Goal: Find specific page/section: Find specific page/section

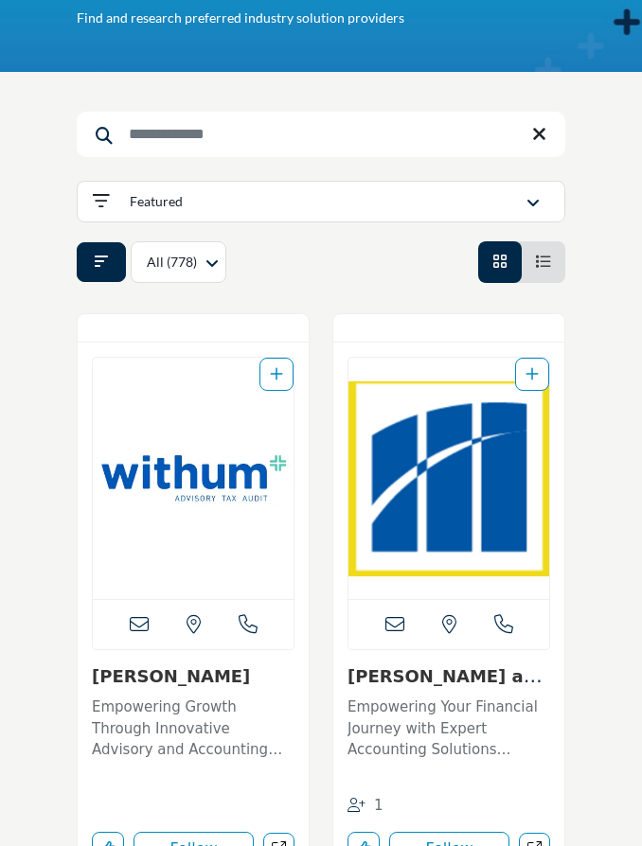
scroll to position [158, 0]
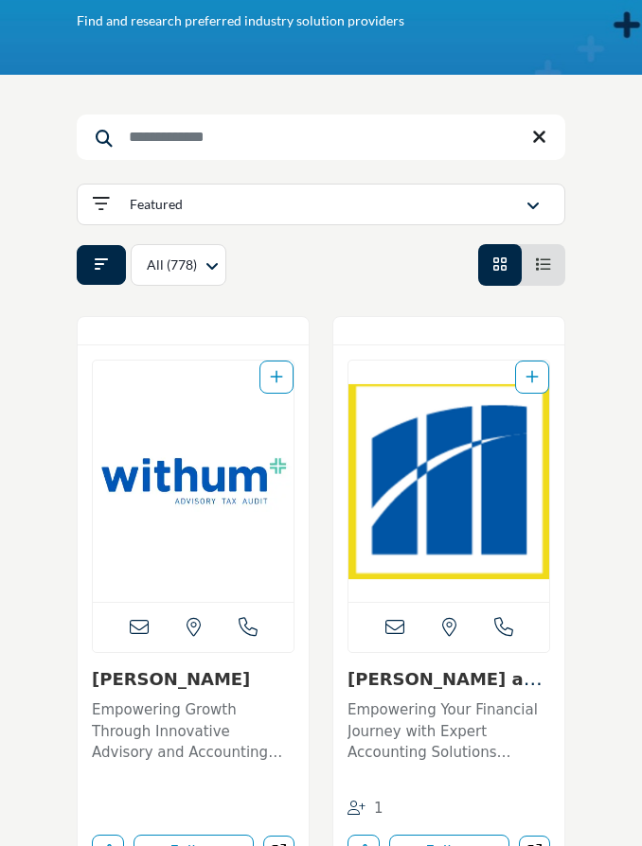
click at [470, 222] on button "Featured" at bounding box center [321, 205] width 489 height 42
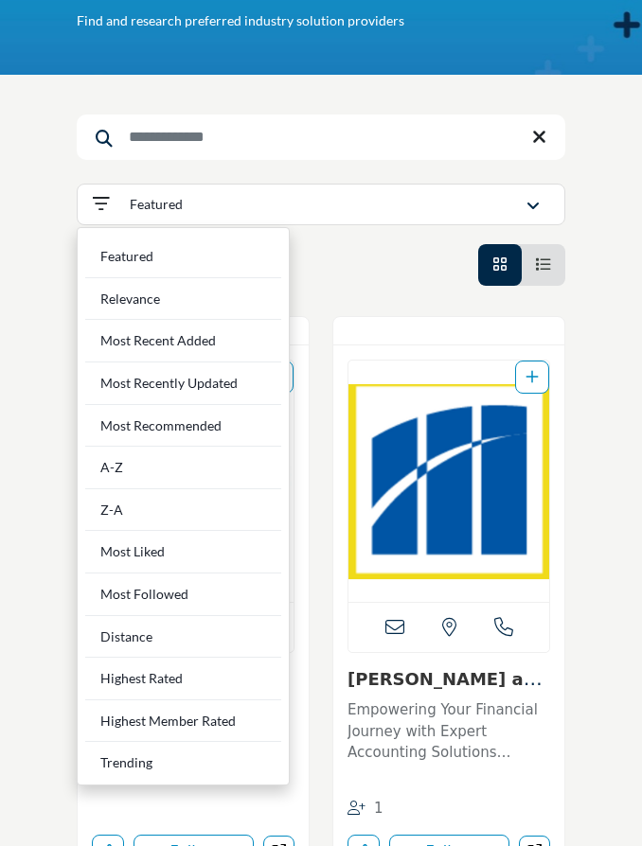
click at [470, 222] on button "Featured" at bounding box center [321, 205] width 489 height 42
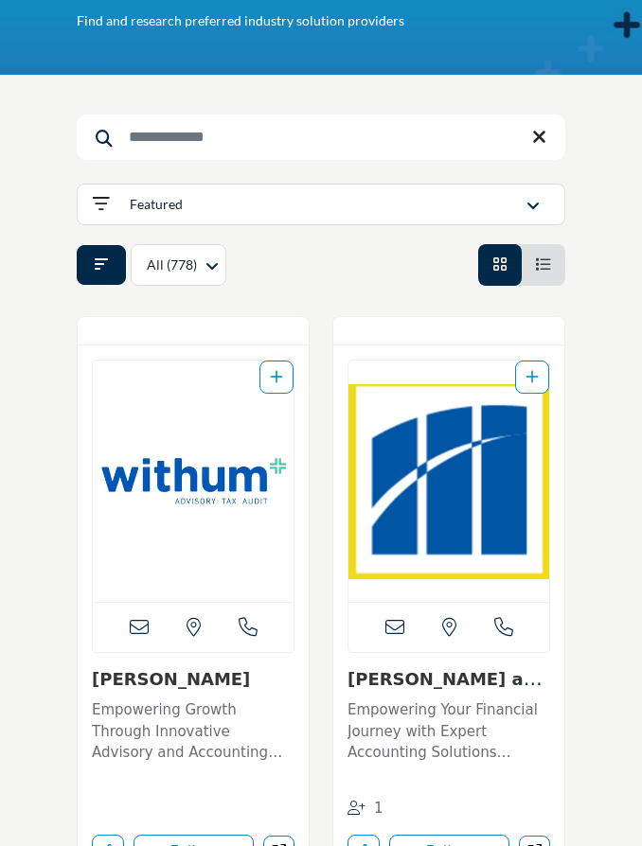
click at [470, 222] on button "Featured" at bounding box center [321, 205] width 489 height 42
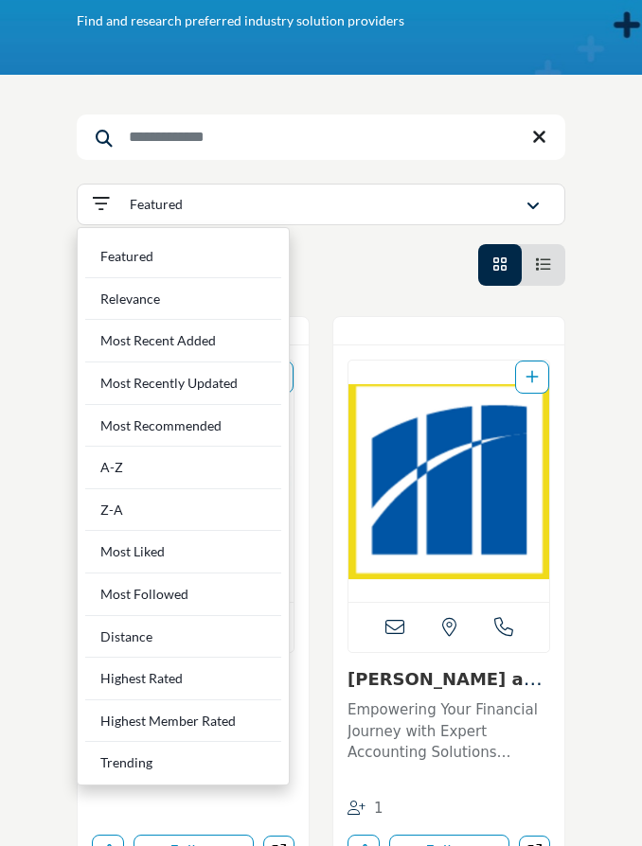
click at [185, 639] on div "Distance" at bounding box center [183, 637] width 196 height 43
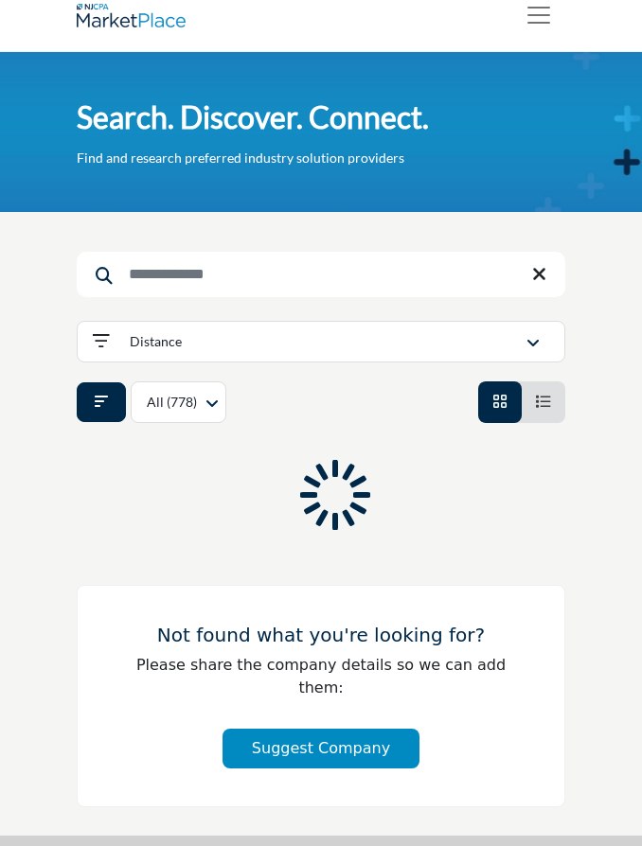
scroll to position [12, 0]
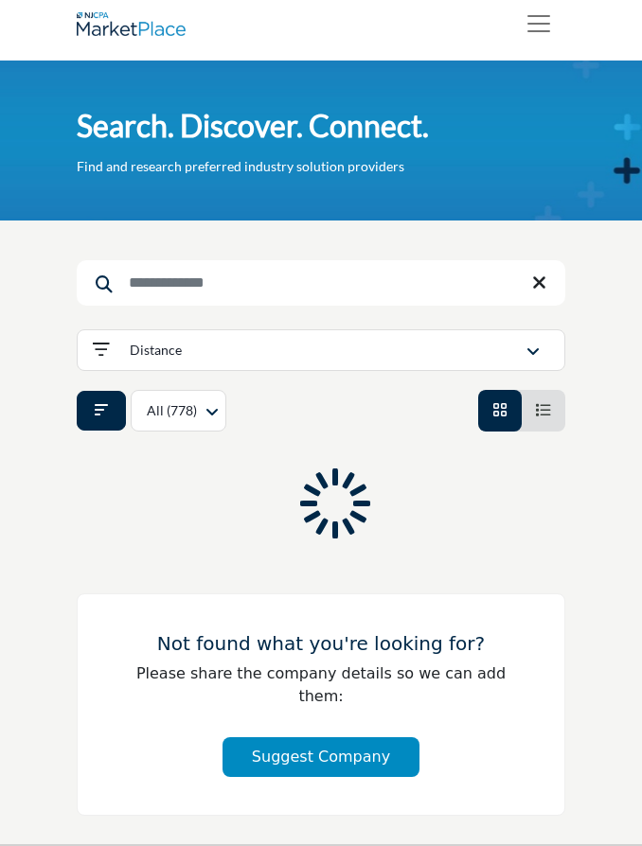
drag, startPoint x: 207, startPoint y: 303, endPoint x: 215, endPoint y: 279, distance: 24.9
click at [207, 303] on input "Search Keyword" at bounding box center [321, 282] width 489 height 45
click at [216, 279] on input "Search Keyword" at bounding box center [321, 282] width 489 height 45
drag, startPoint x: 535, startPoint y: 282, endPoint x: 473, endPoint y: 80, distance: 210.9
click at [535, 282] on icon at bounding box center [539, 283] width 14 height 19
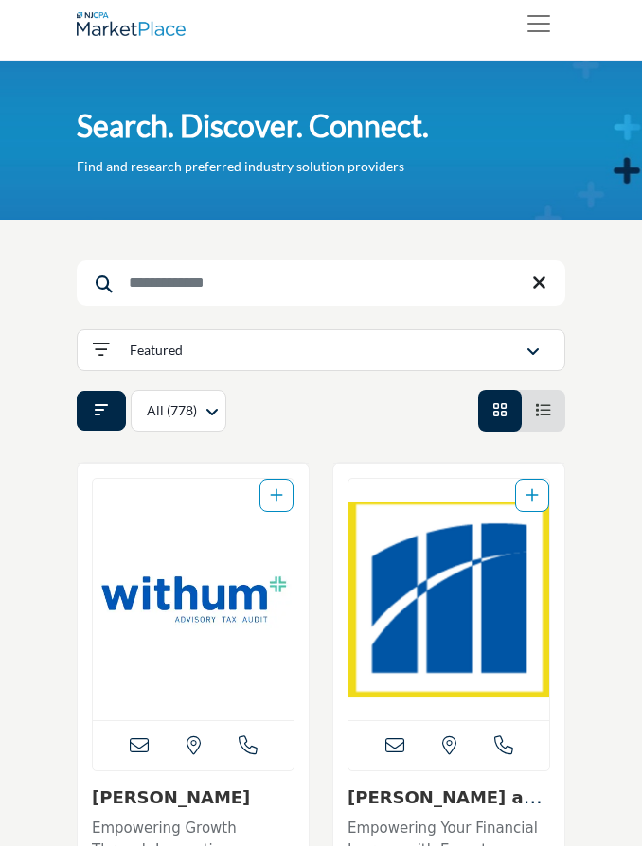
scroll to position [2, 0]
